Goal: Transaction & Acquisition: Book appointment/travel/reservation

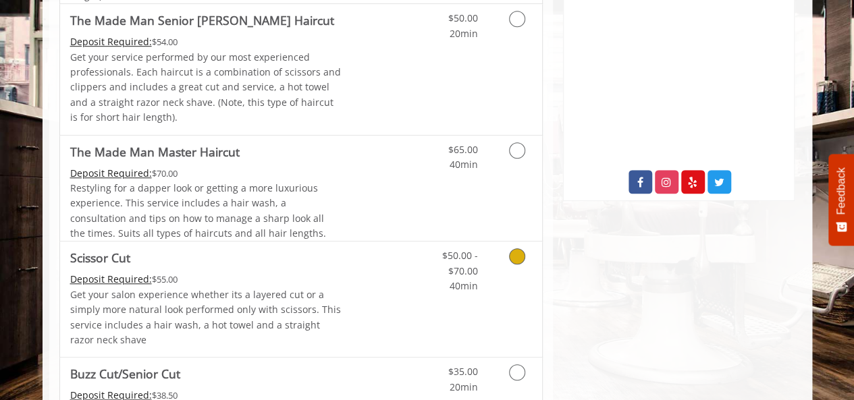
click at [346, 281] on link "Discounted Price" at bounding box center [381, 299] width 80 height 115
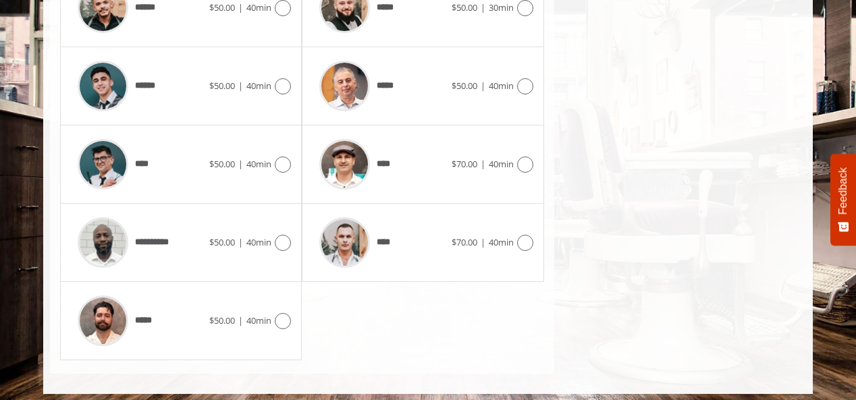
scroll to position [709, 0]
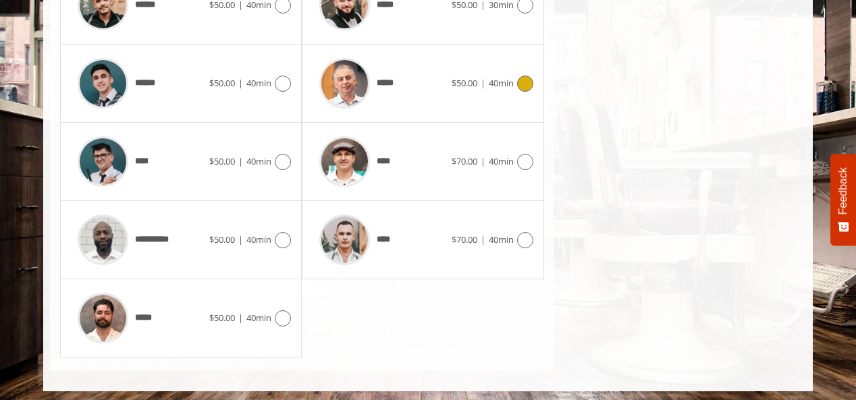
click at [452, 78] on span "$50.00" at bounding box center [465, 83] width 26 height 12
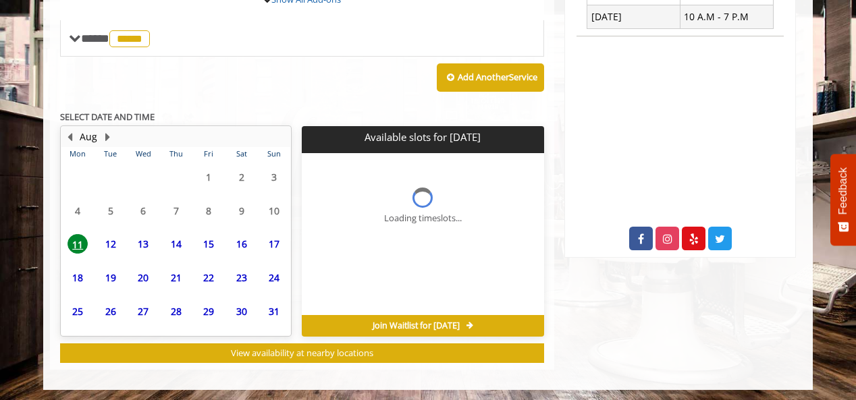
scroll to position [539, 0]
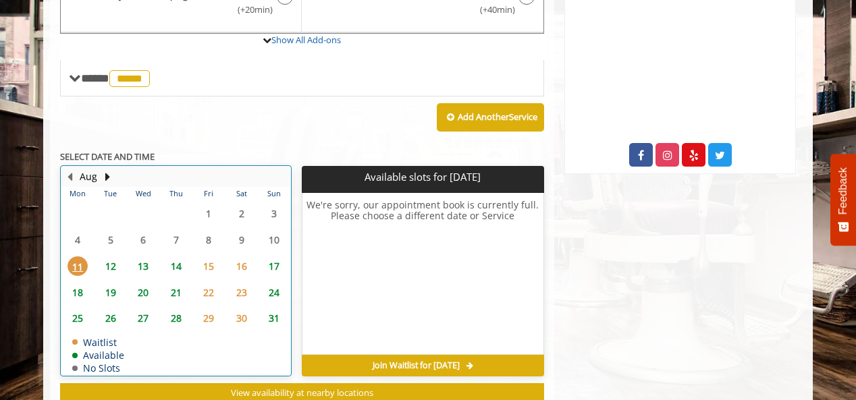
click at [105, 219] on table "Mon Tue Wed Thu Fri Sat Sun 28 29 30 31 1 2 3 4 5 6 7 8 9 10 11 12 13 14 15 16 …" at bounding box center [175, 281] width 229 height 188
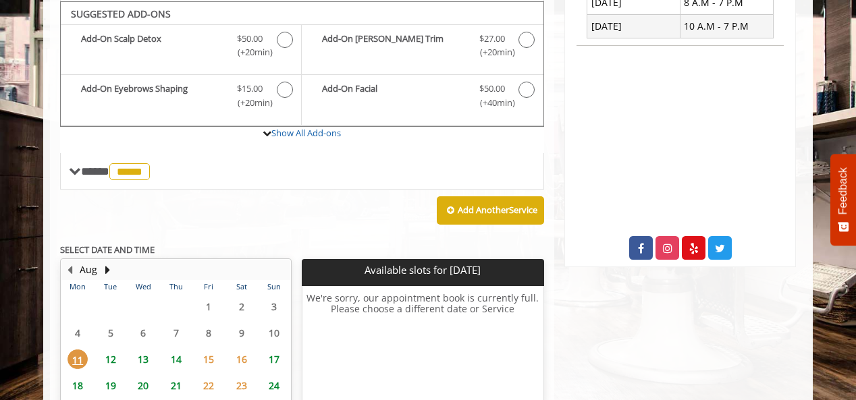
click at [108, 354] on span "12" at bounding box center [111, 360] width 20 height 20
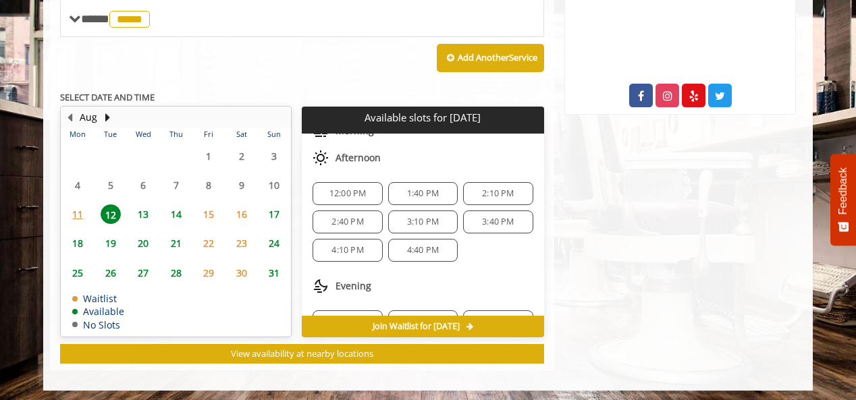
scroll to position [135, 0]
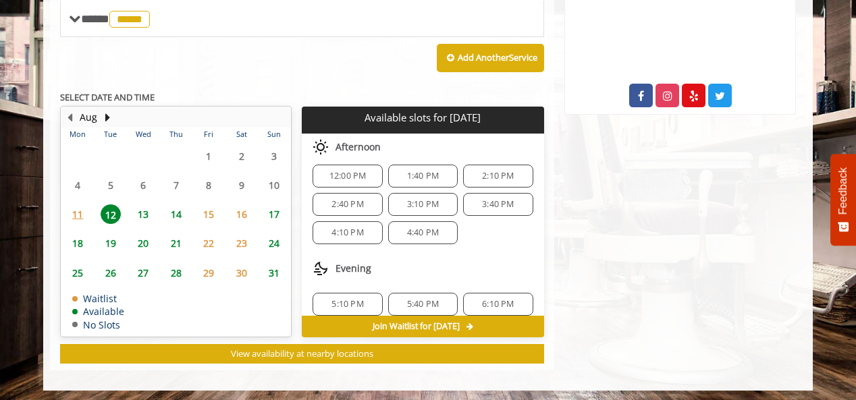
click at [359, 235] on div "4:10 PM" at bounding box center [348, 232] width 70 height 23
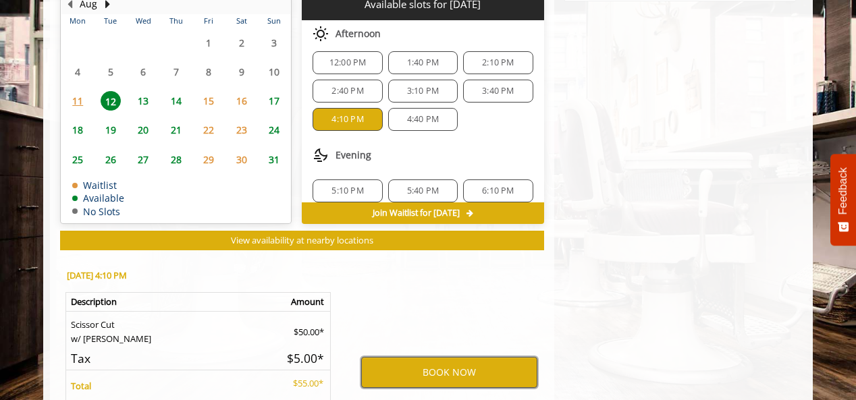
scroll to position [667, 0]
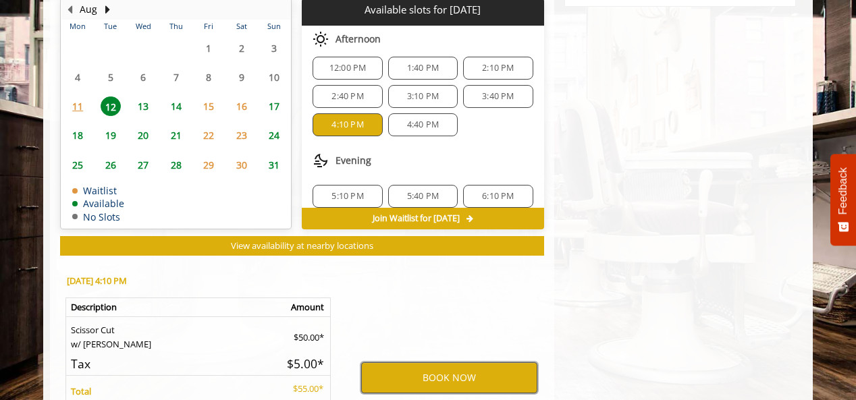
click at [408, 368] on button "BOOK NOW" at bounding box center [449, 378] width 176 height 31
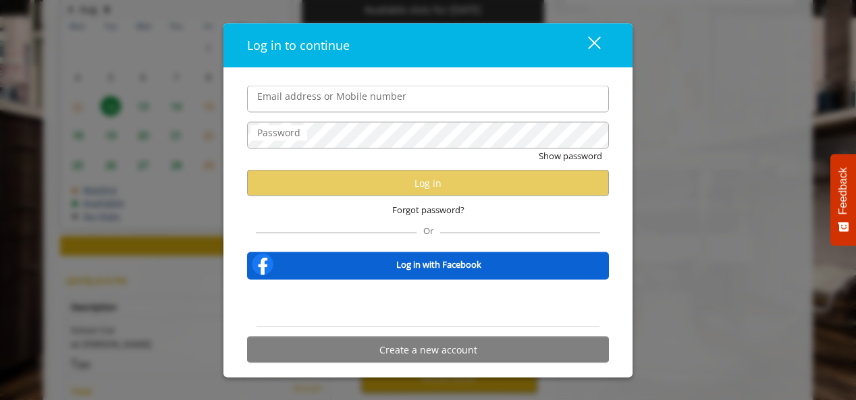
type input "**********"
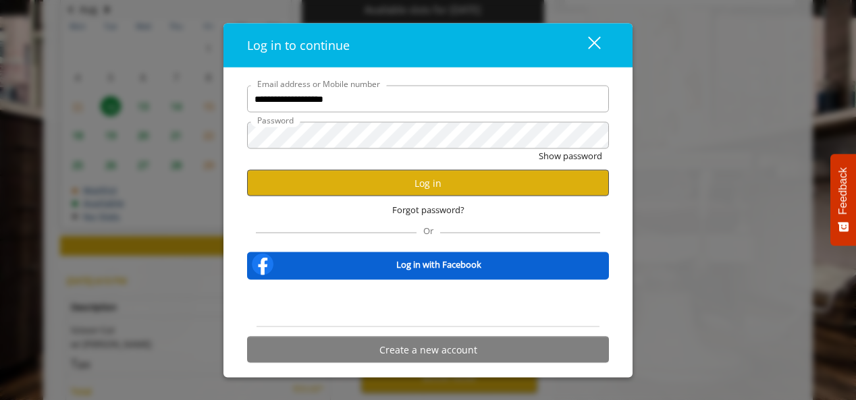
scroll to position [0, 0]
click at [385, 184] on button "Log in" at bounding box center [428, 183] width 362 height 26
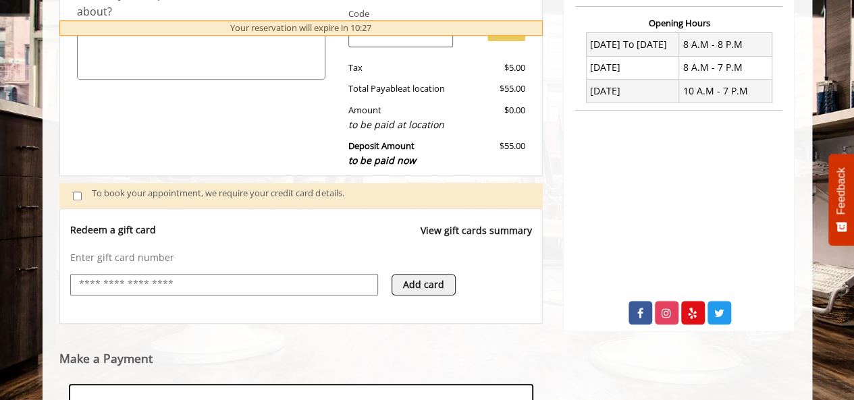
scroll to position [548, 0]
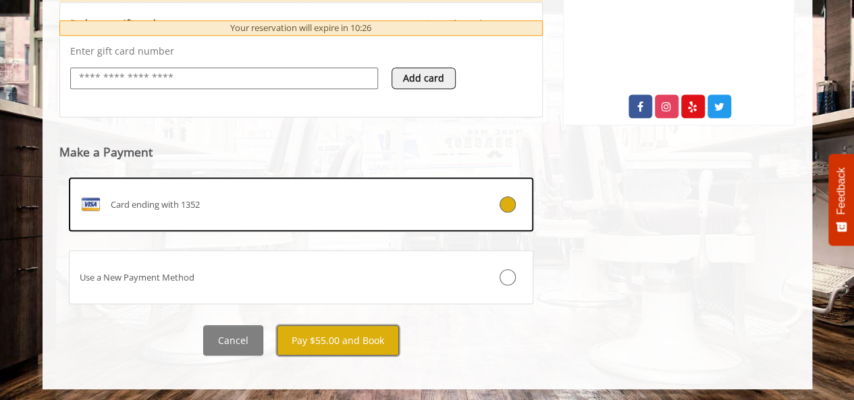
click at [336, 346] on button "Pay $55.00 and Book" at bounding box center [338, 340] width 122 height 30
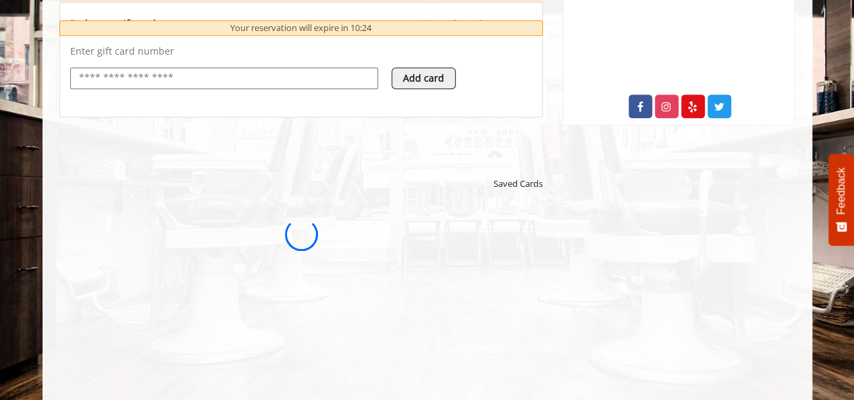
scroll to position [0, 0]
